Goal: Task Accomplishment & Management: Manage account settings

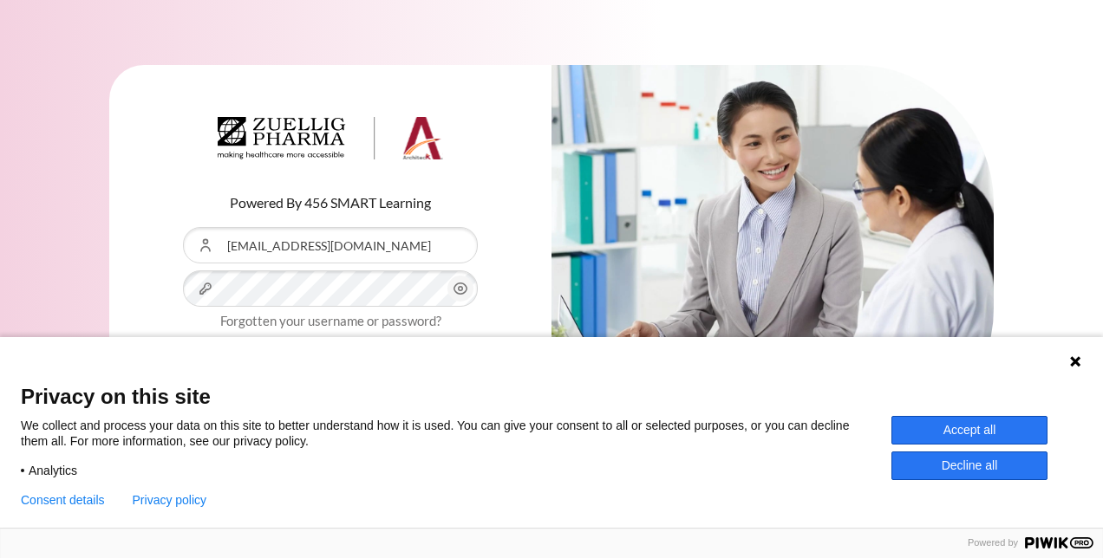
click at [463, 289] on icon "Content" at bounding box center [460, 288] width 21 height 21
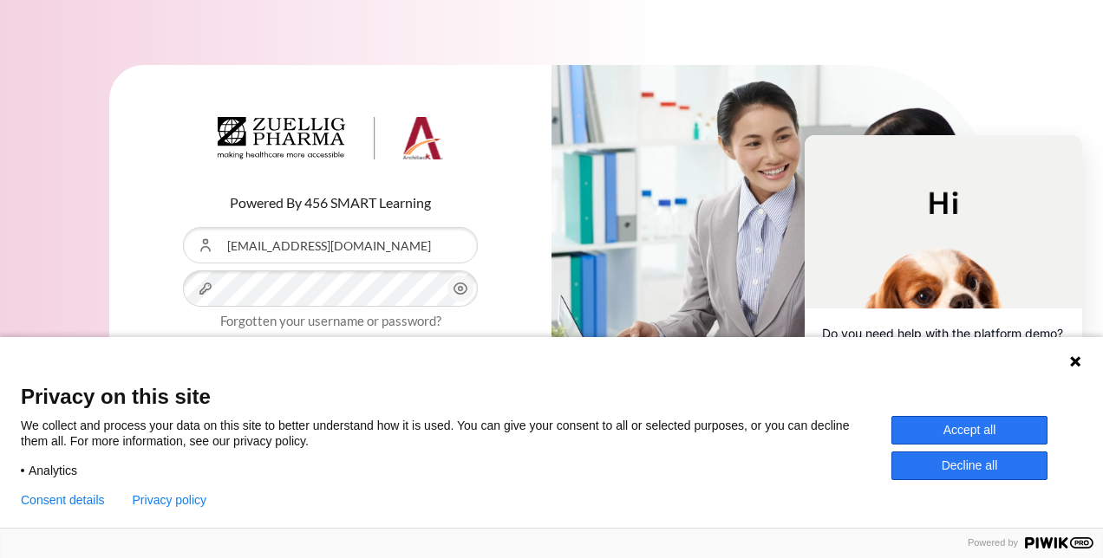
click at [953, 427] on button "Accept all" at bounding box center [969, 430] width 156 height 29
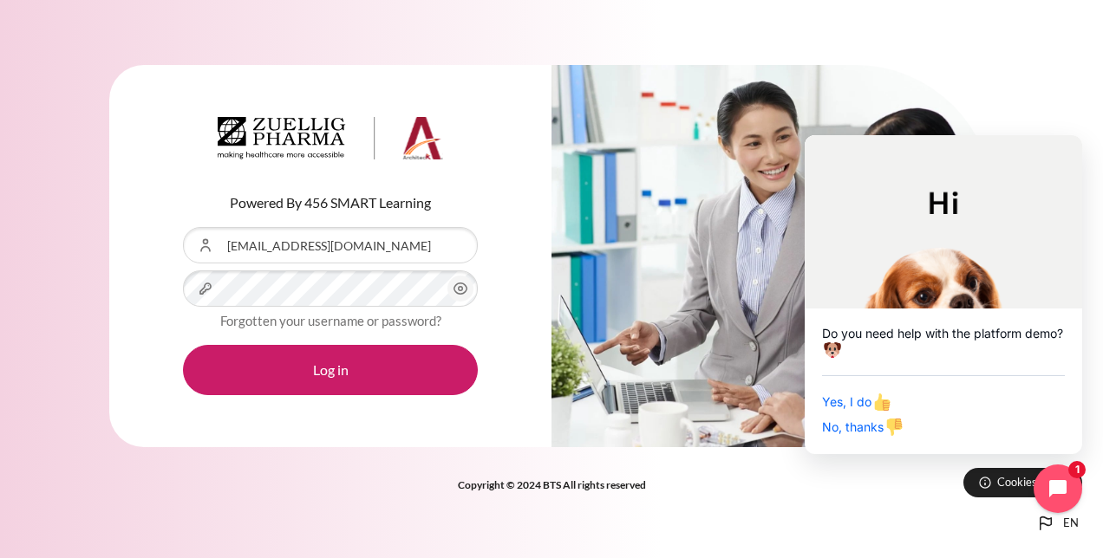
click at [457, 291] on icon "Content" at bounding box center [460, 288] width 21 height 21
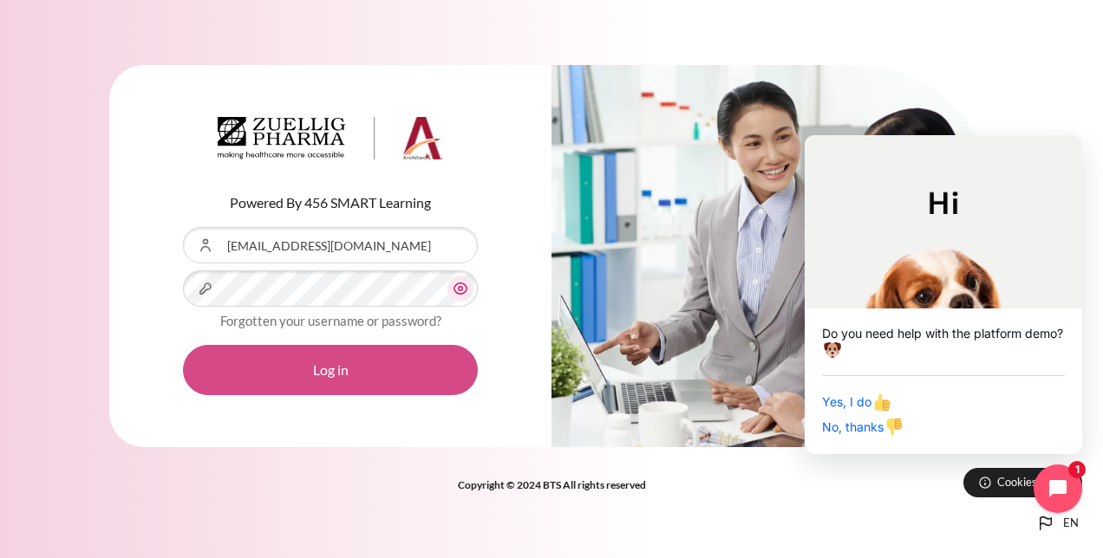
click at [388, 359] on button "Log in" at bounding box center [330, 370] width 295 height 50
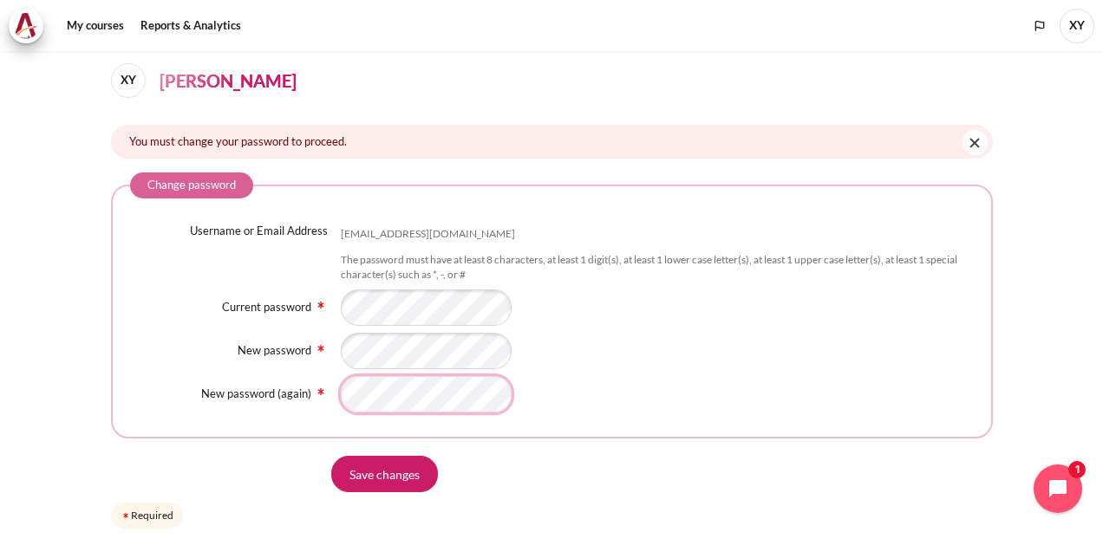
scroll to position [101, 0]
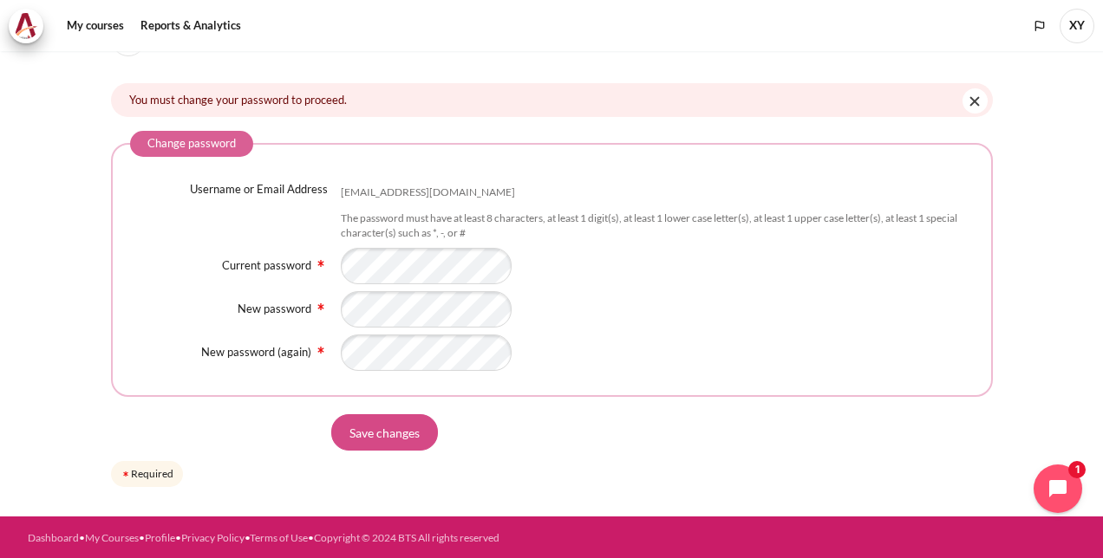
click at [383, 439] on input "Save changes" at bounding box center [384, 432] width 107 height 36
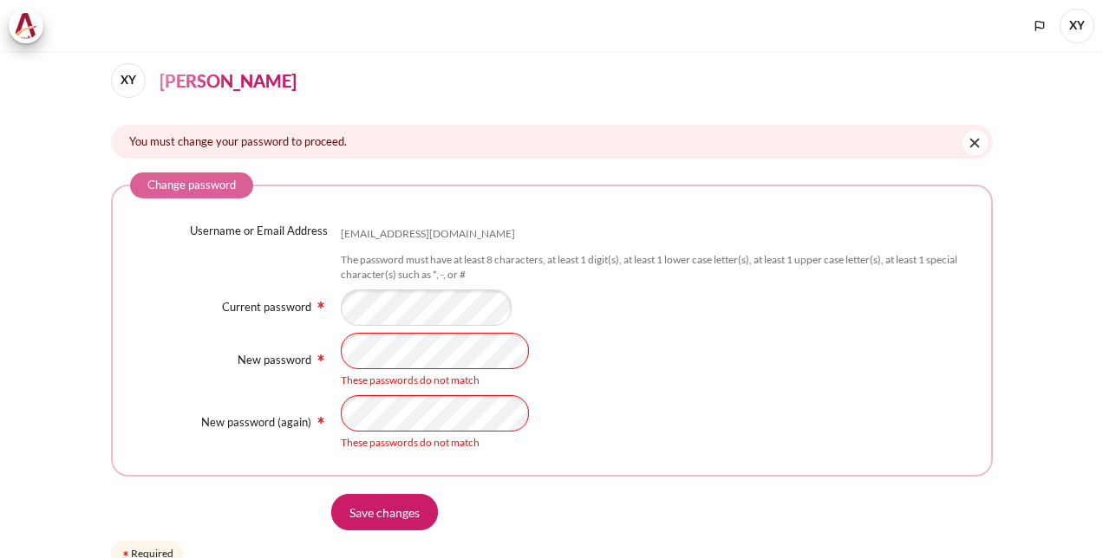
scroll to position [139, 0]
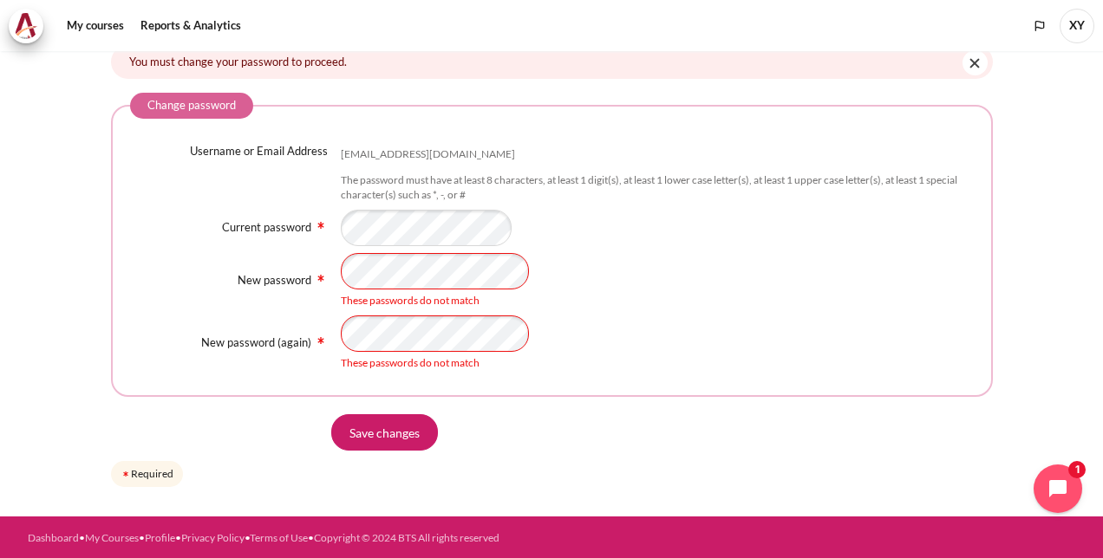
click at [293, 274] on div "New password These passwords do not match" at bounding box center [551, 280] width 843 height 55
click at [811, 312] on div "Username or Email Address xyao@zuelligpharma.com The password must have at leas…" at bounding box center [551, 257] width 843 height 228
click at [389, 428] on input "Save changes" at bounding box center [384, 432] width 107 height 36
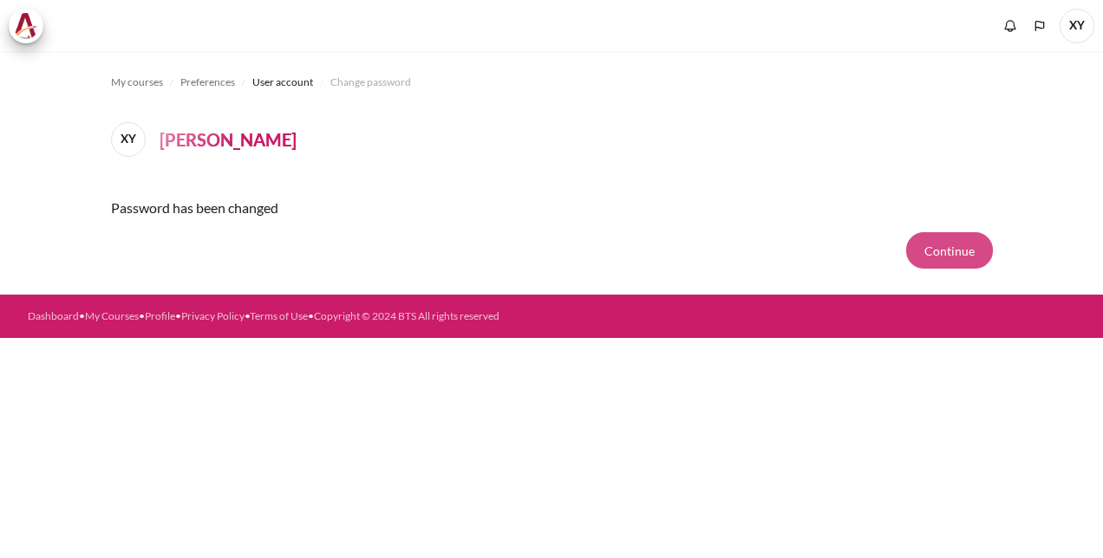
click at [963, 244] on button "Continue" at bounding box center [949, 250] width 87 height 36
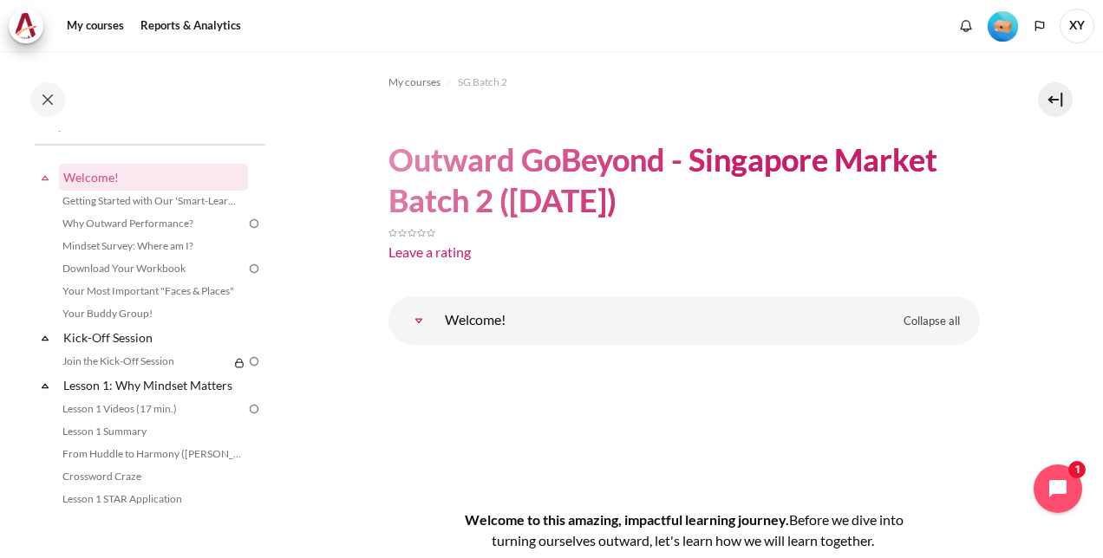
click at [418, 317] on link "Welcome!" at bounding box center [418, 320] width 35 height 35
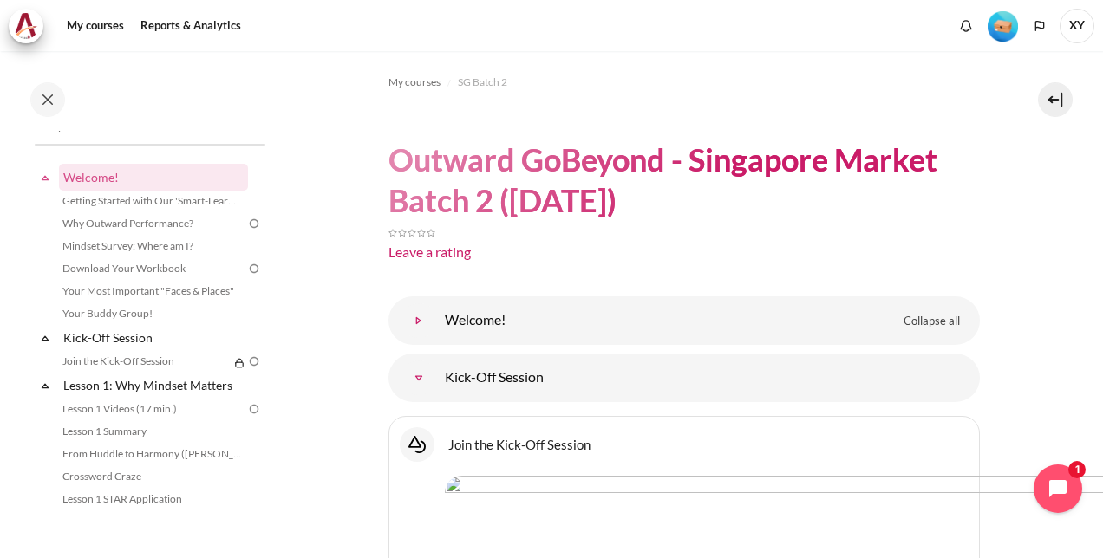
click at [419, 315] on link "Welcome!" at bounding box center [418, 320] width 35 height 35
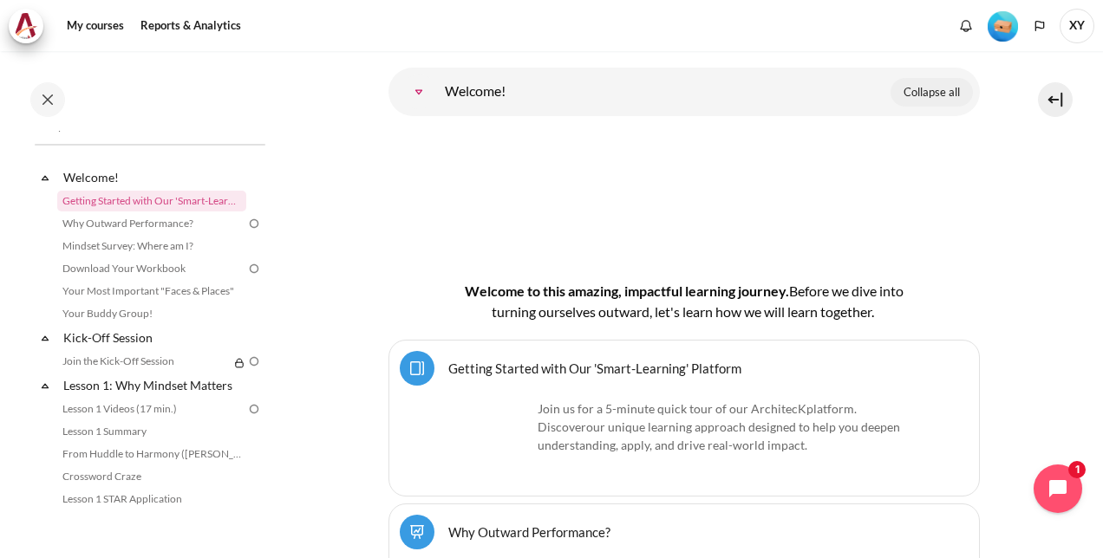
scroll to position [347, 0]
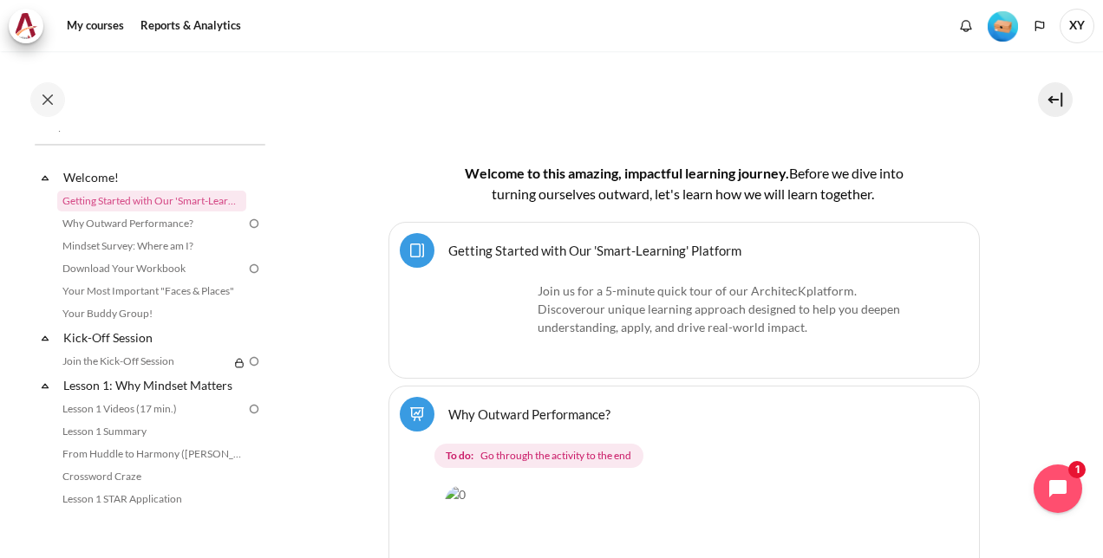
click at [588, 242] on link "Getting Started with Our 'Smart-Learning' Platform Page" at bounding box center [594, 250] width 293 height 16
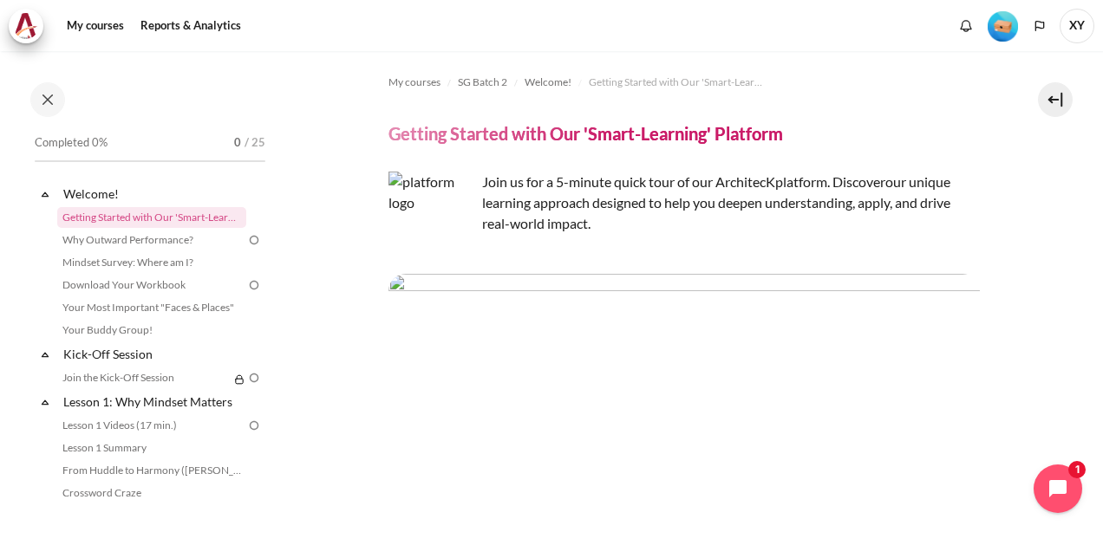
click at [1007, 31] on img "Level #1" at bounding box center [1002, 26] width 30 height 30
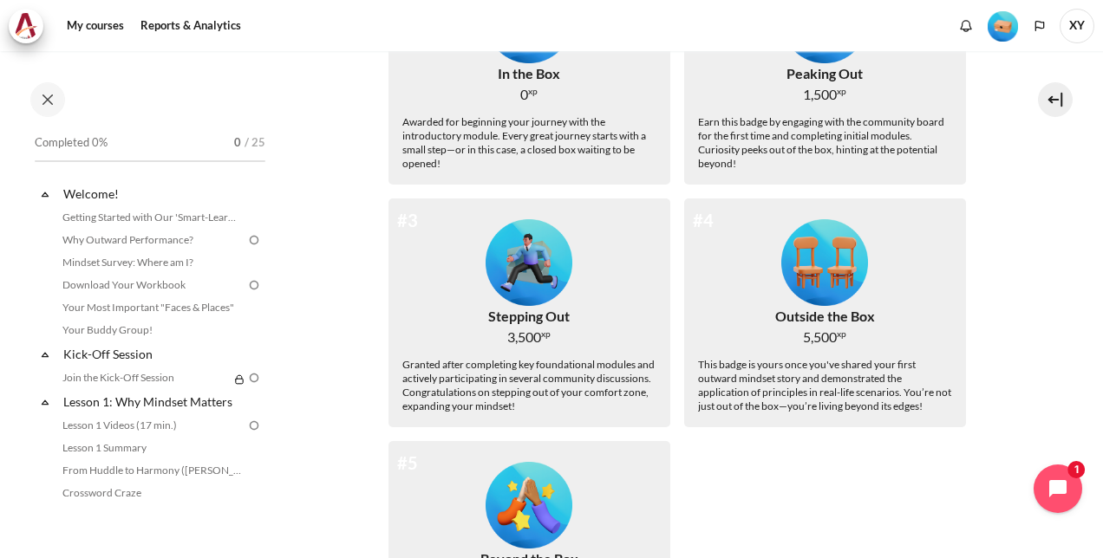
scroll to position [87, 0]
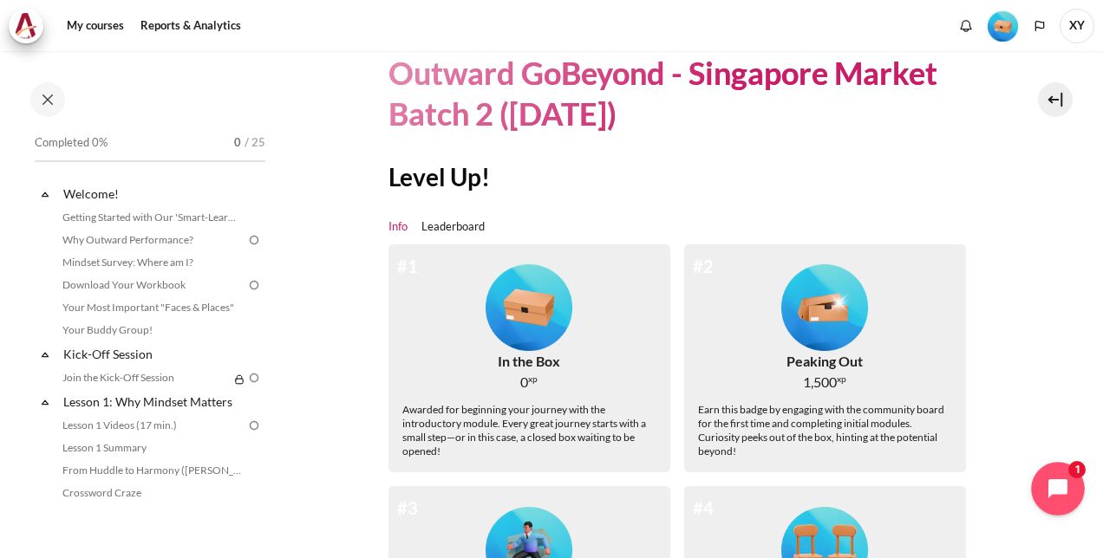
click at [1061, 483] on icon "Open chat widget" at bounding box center [1067, 489] width 27 height 27
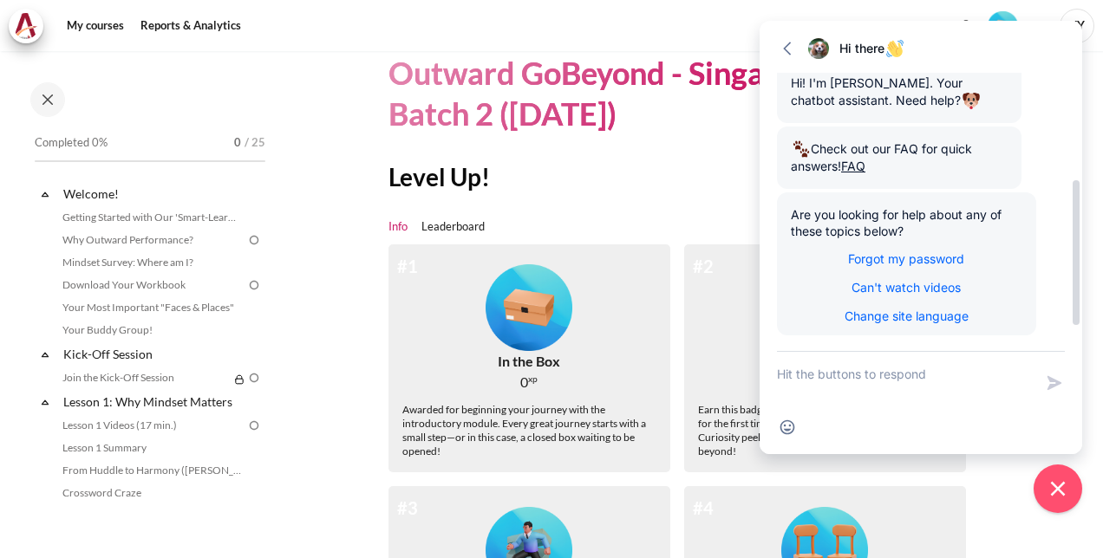
scroll to position [255, 0]
